Goal: Task Accomplishment & Management: Use online tool/utility

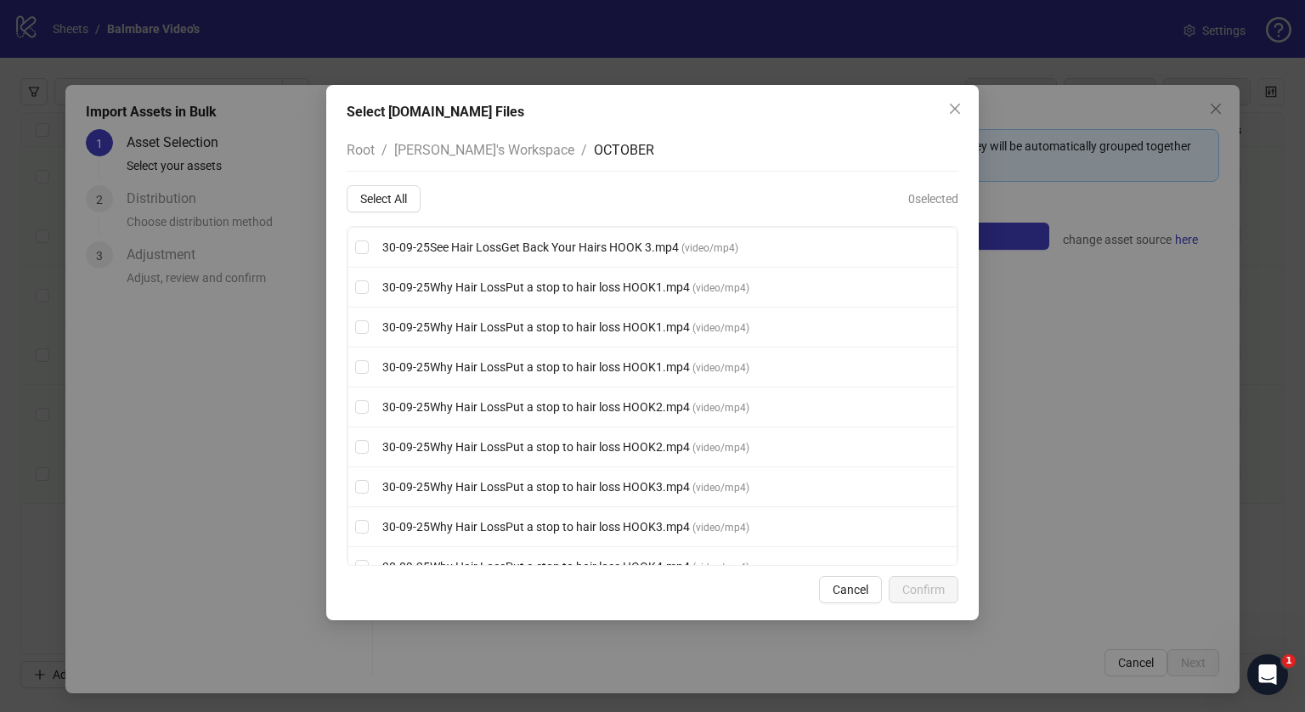
scroll to position [0, 118]
click at [1284, 310] on div "Select [DOMAIN_NAME] Files Root / [PERSON_NAME]'s Workspace / OCTOBER Select Al…" at bounding box center [652, 356] width 1305 height 712
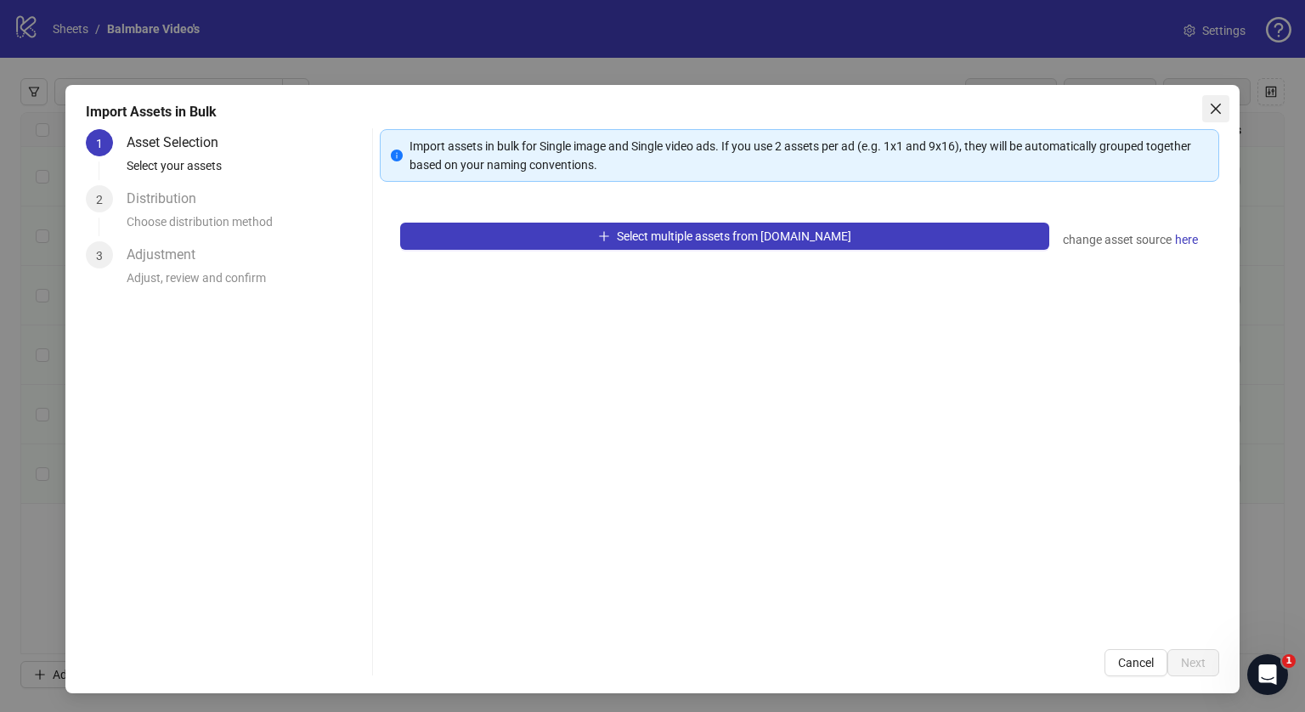
click at [1210, 109] on icon "close" at bounding box center [1215, 109] width 10 height 10
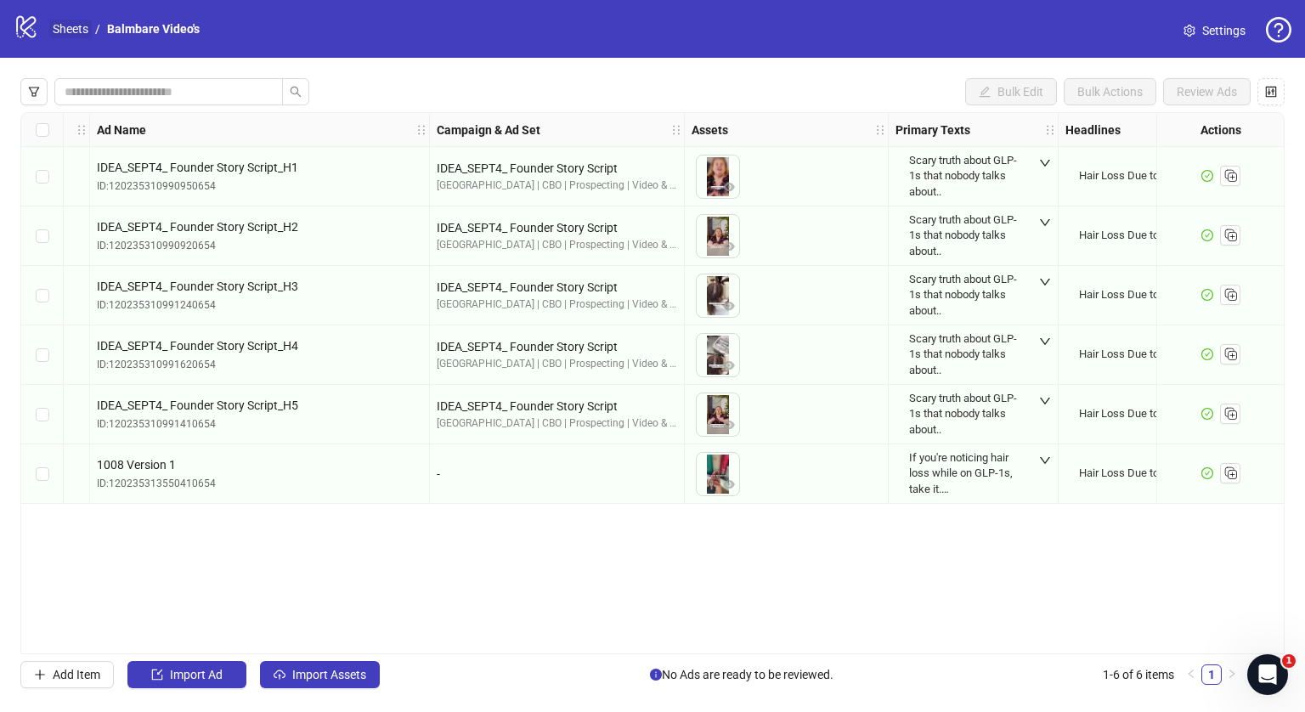
click at [77, 23] on link "Sheets" at bounding box center [70, 29] width 42 height 19
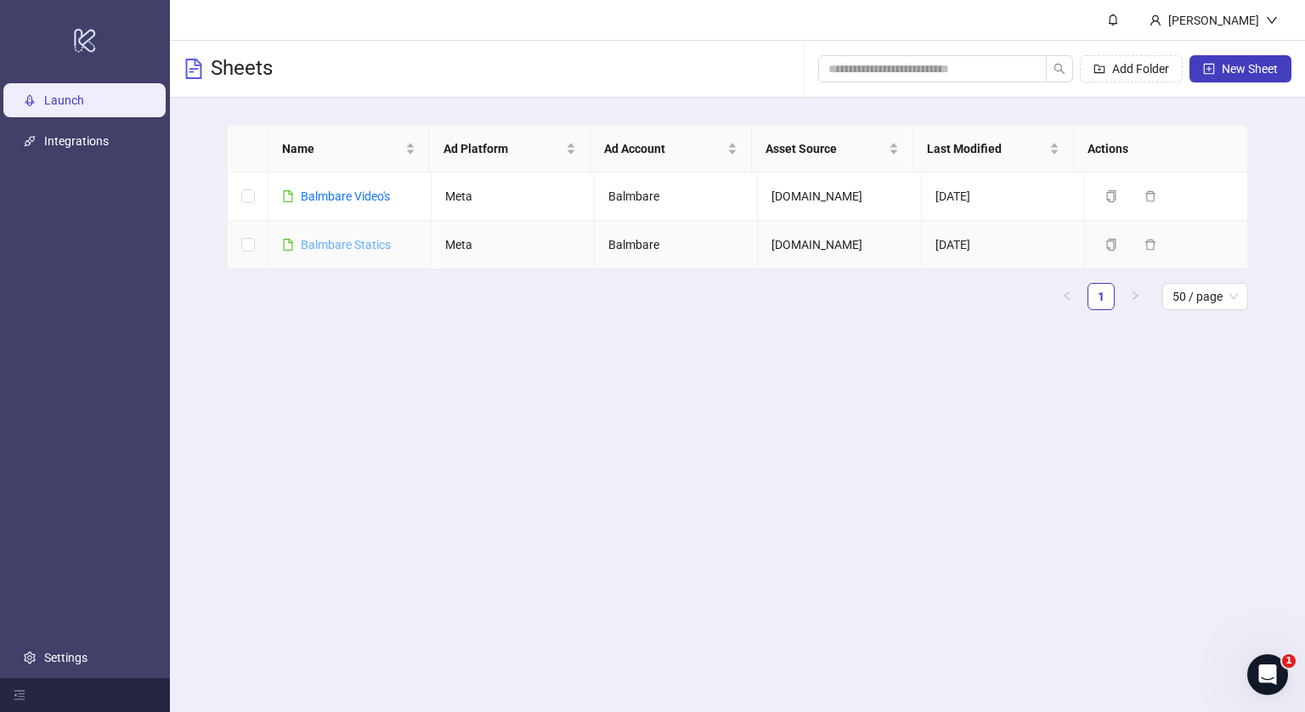
click at [353, 240] on link "Balmbare Statics" at bounding box center [346, 245] width 90 height 14
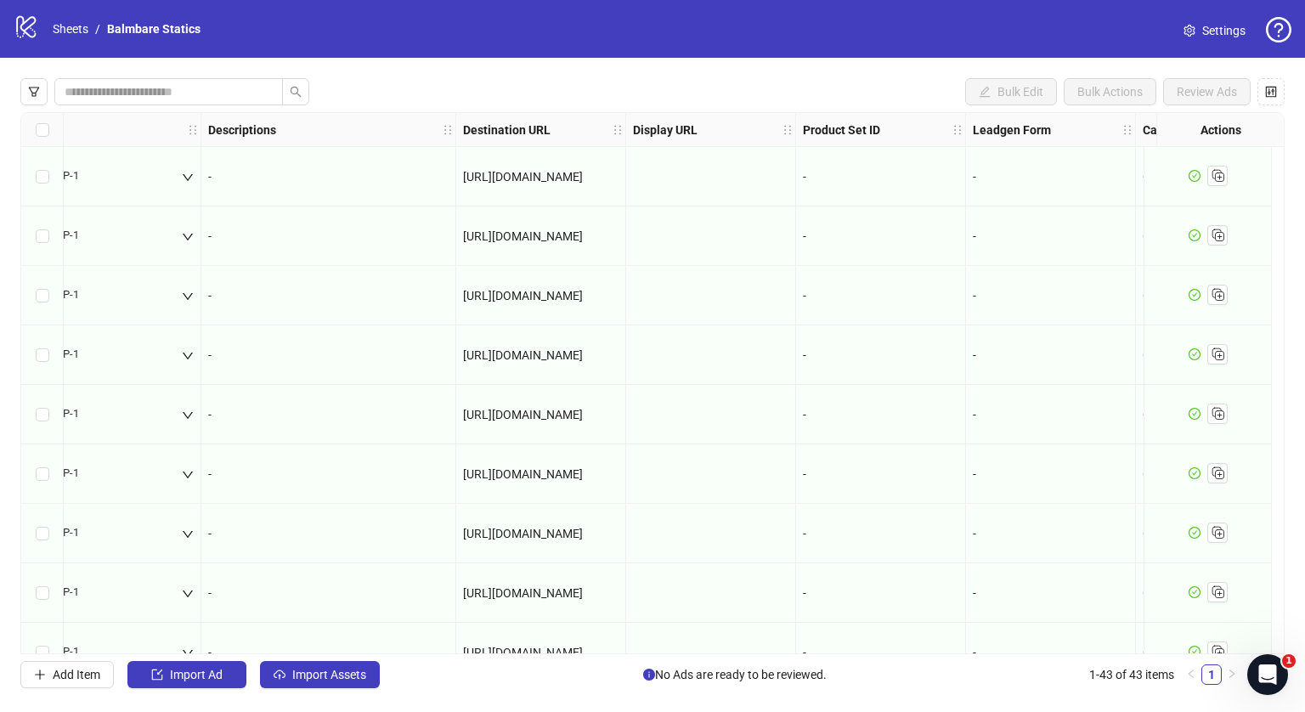
scroll to position [0, 1358]
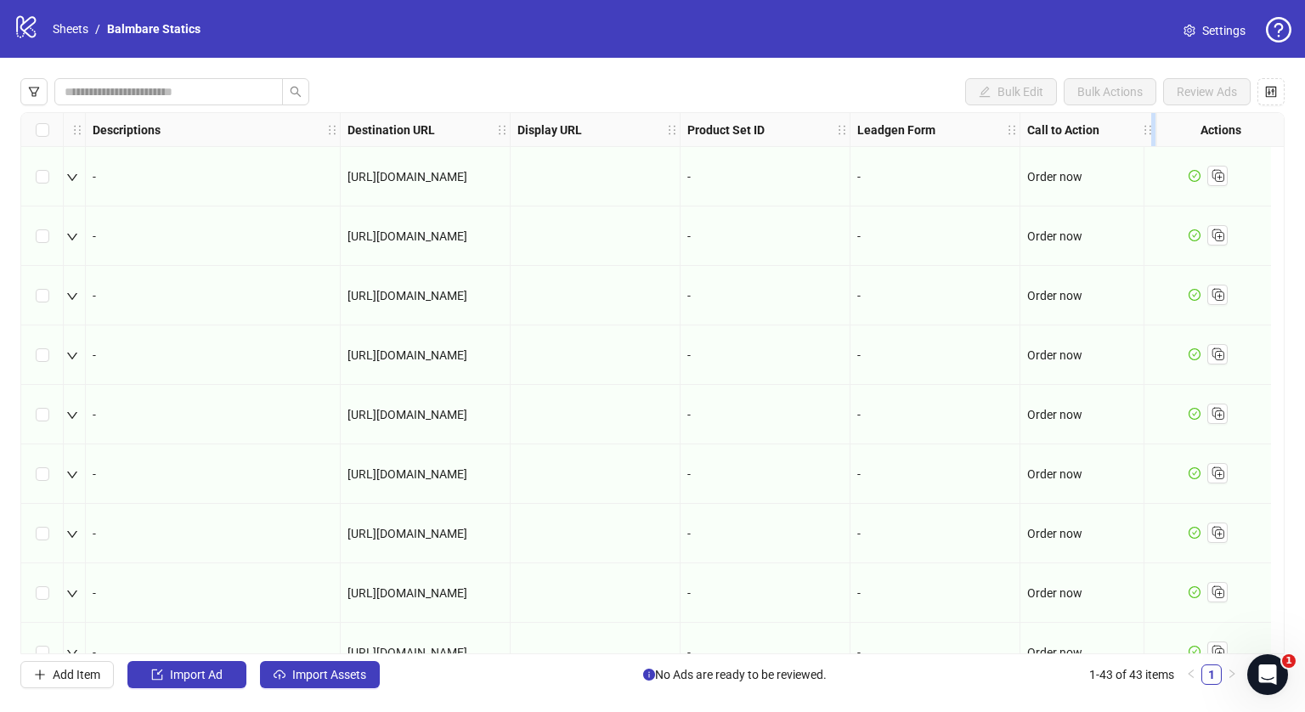
click at [1141, 126] on icon "holder" at bounding box center [1147, 130] width 12 height 12
click at [1057, 178] on span "Order now" at bounding box center [1054, 177] width 55 height 14
